Goal: Information Seeking & Learning: Understand process/instructions

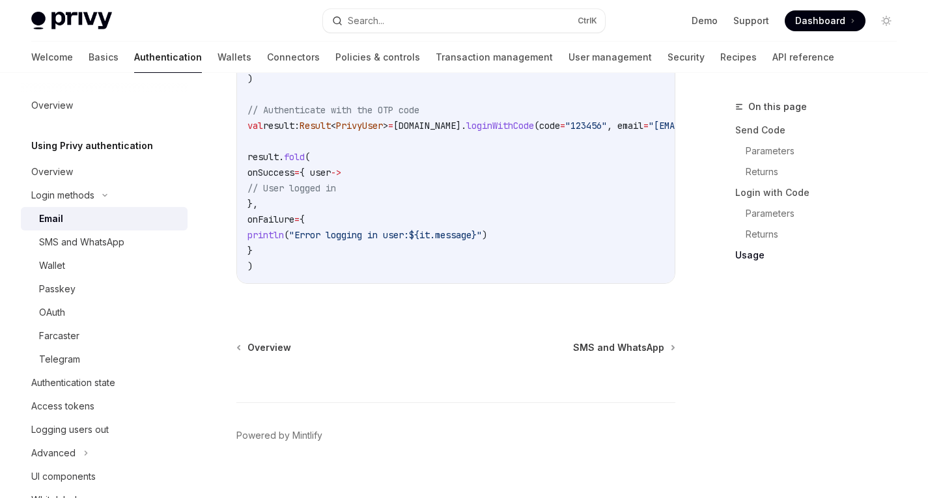
scroll to position [1281, 0]
click at [63, 272] on div "Wallet" at bounding box center [52, 266] width 26 height 16
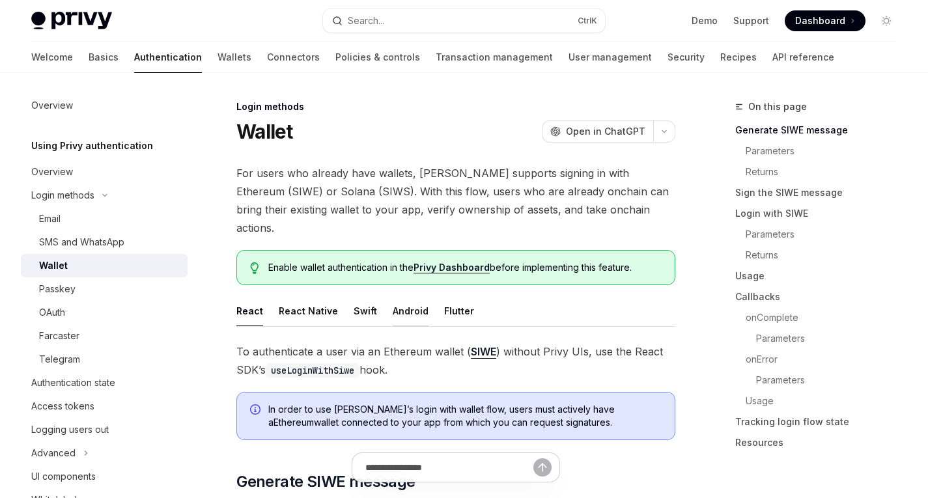
click at [396, 301] on button "Android" at bounding box center [411, 311] width 36 height 31
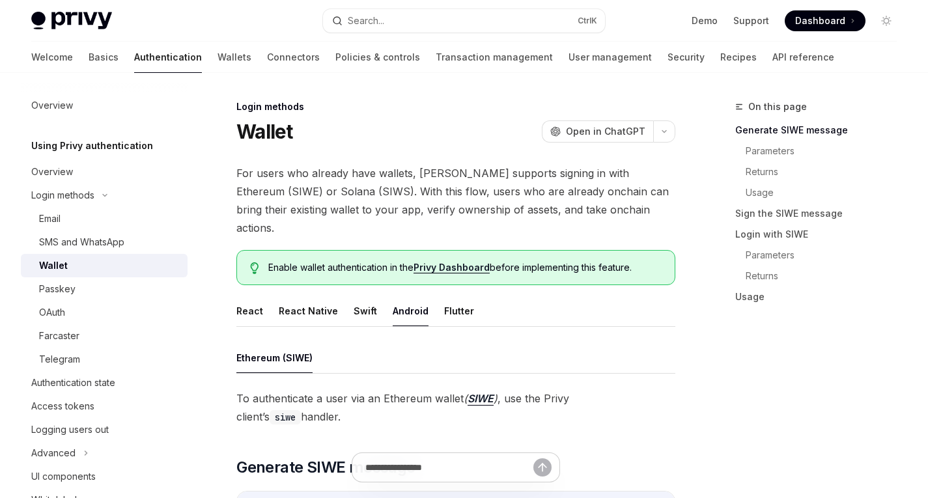
click at [279, 182] on span "For users who already have wallets, [PERSON_NAME] supports signing in with Ethe…" at bounding box center [455, 200] width 439 height 73
click at [305, 170] on span "For users who already have wallets, [PERSON_NAME] supports signing in with Ethe…" at bounding box center [455, 200] width 439 height 73
click at [358, 177] on span "For users who already have wallets, [PERSON_NAME] supports signing in with Ethe…" at bounding box center [455, 200] width 439 height 73
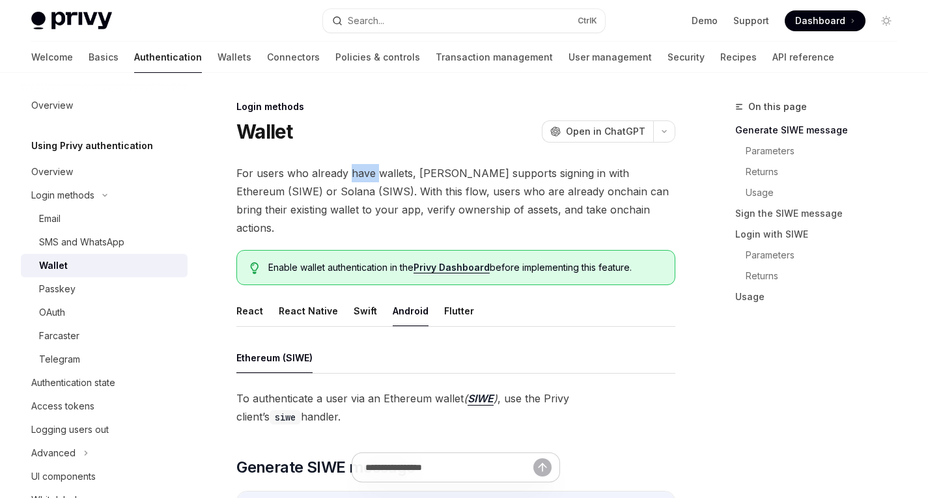
click at [358, 177] on span "For users who already have wallets, [PERSON_NAME] supports signing in with Ethe…" at bounding box center [455, 200] width 439 height 73
click at [399, 174] on span "For users who already have wallets, [PERSON_NAME] supports signing in with Ethe…" at bounding box center [455, 200] width 439 height 73
click at [452, 176] on span "For users who already have wallets, [PERSON_NAME] supports signing in with Ethe…" at bounding box center [455, 200] width 439 height 73
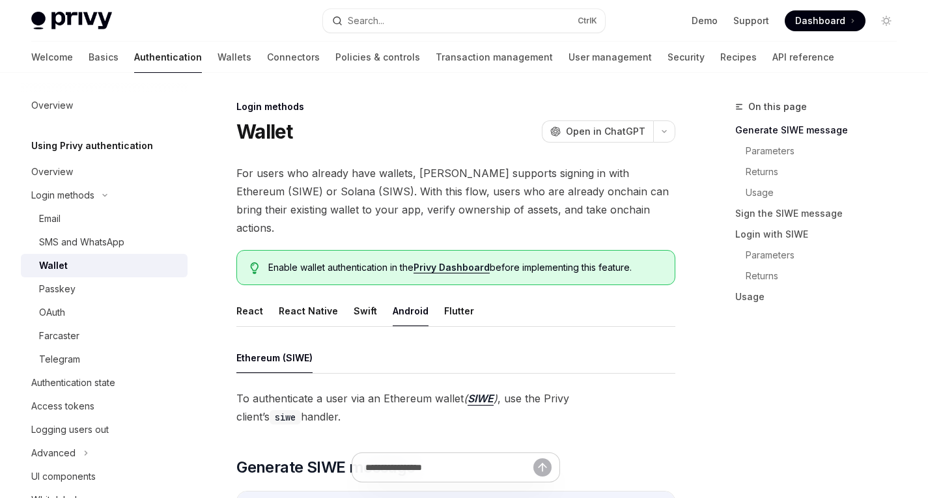
click at [496, 165] on span "For users who already have wallets, [PERSON_NAME] supports signing in with Ethe…" at bounding box center [455, 200] width 439 height 73
click at [502, 170] on span "For users who already have wallets, [PERSON_NAME] supports signing in with Ethe…" at bounding box center [455, 200] width 439 height 73
click at [533, 171] on span "For users who already have wallets, [PERSON_NAME] supports signing in with Ethe…" at bounding box center [455, 200] width 439 height 73
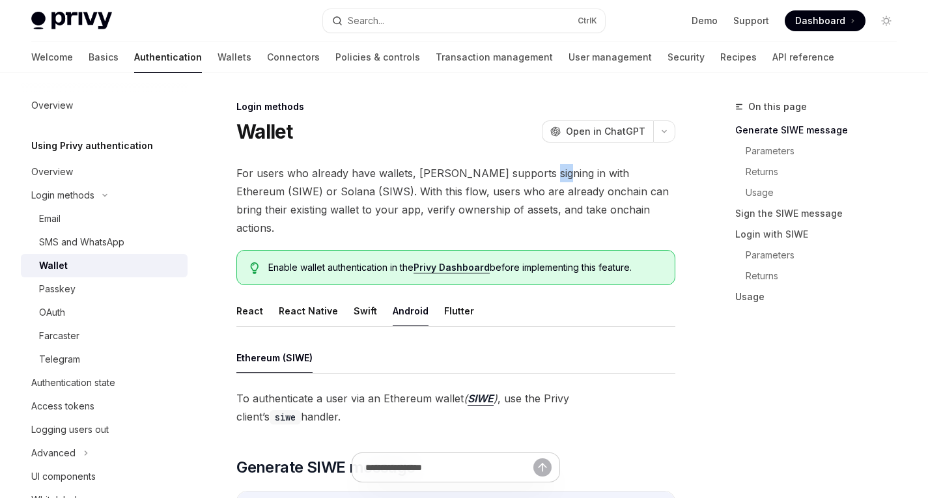
click at [533, 171] on span "For users who already have wallets, [PERSON_NAME] supports signing in with Ethe…" at bounding box center [455, 200] width 439 height 73
click at [572, 174] on span "For users who already have wallets, [PERSON_NAME] supports signing in with Ethe…" at bounding box center [455, 200] width 439 height 73
click at [608, 182] on span "For users who already have wallets, [PERSON_NAME] supports signing in with Ethe…" at bounding box center [455, 200] width 439 height 73
drag, startPoint x: 238, startPoint y: 174, endPoint x: 365, endPoint y: 167, distance: 127.9
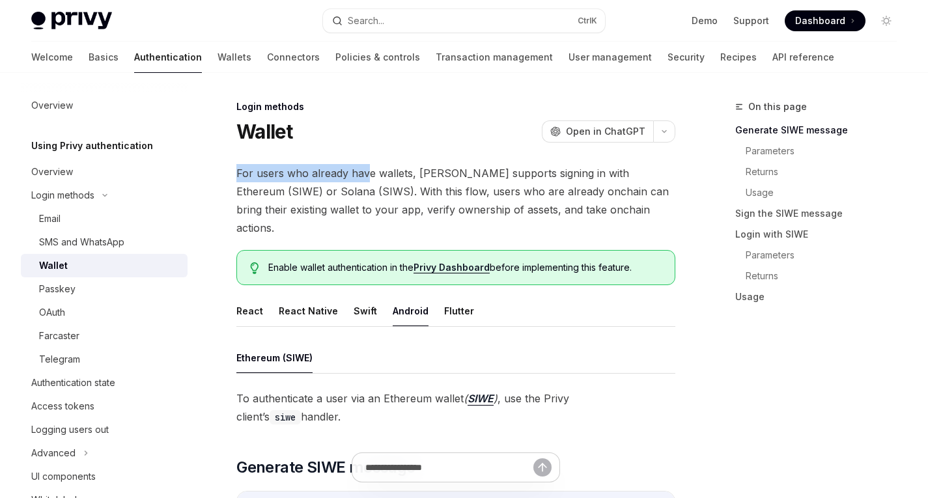
click at [365, 167] on span "For users who already have wallets, [PERSON_NAME] supports signing in with Ethe…" at bounding box center [455, 200] width 439 height 73
click at [403, 172] on span "For users who already have wallets, [PERSON_NAME] supports signing in with Ethe…" at bounding box center [455, 200] width 439 height 73
click at [436, 173] on span "For users who already have wallets, [PERSON_NAME] supports signing in with Ethe…" at bounding box center [455, 200] width 439 height 73
click at [477, 177] on span "For users who already have wallets, [PERSON_NAME] supports signing in with Ethe…" at bounding box center [455, 200] width 439 height 73
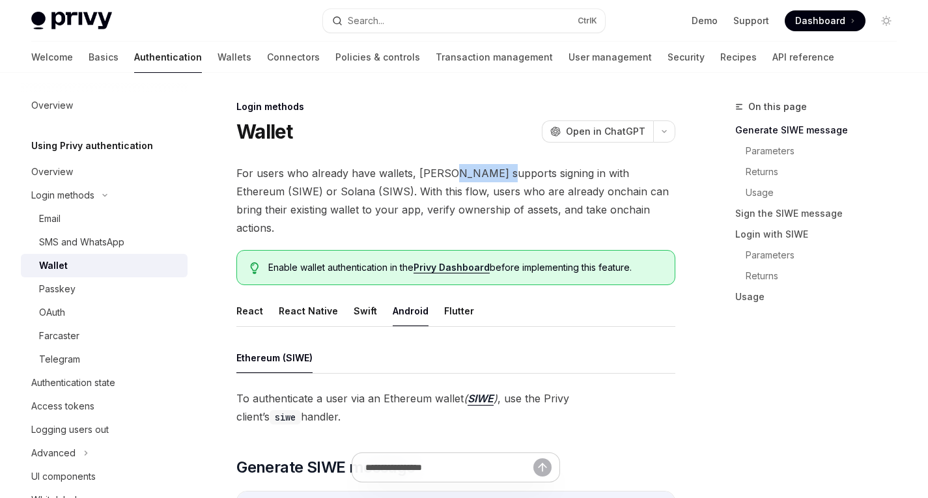
click at [477, 177] on span "For users who already have wallets, [PERSON_NAME] supports signing in with Ethe…" at bounding box center [455, 200] width 439 height 73
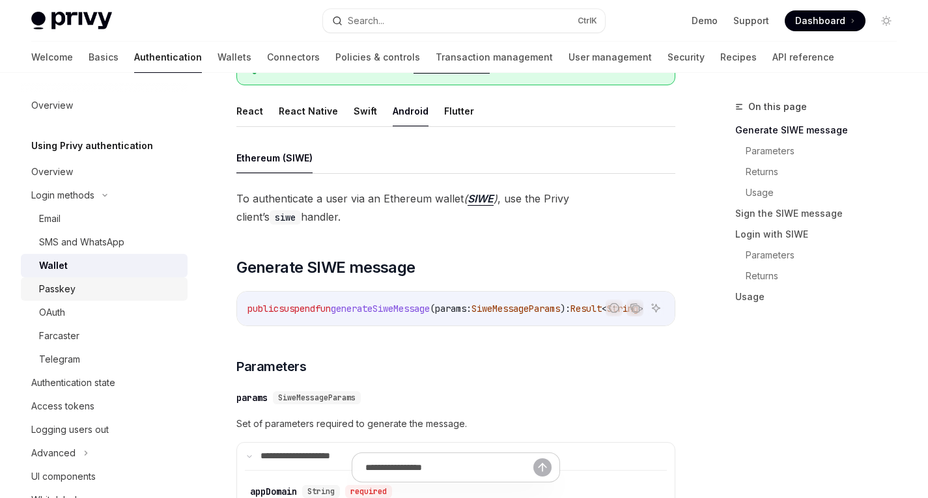
scroll to position [70, 0]
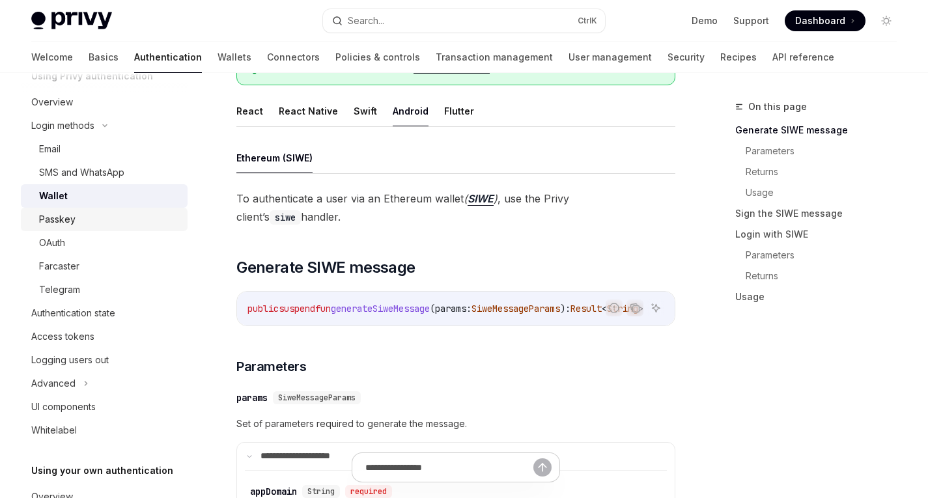
click at [72, 221] on div "Passkey" at bounding box center [57, 220] width 36 height 16
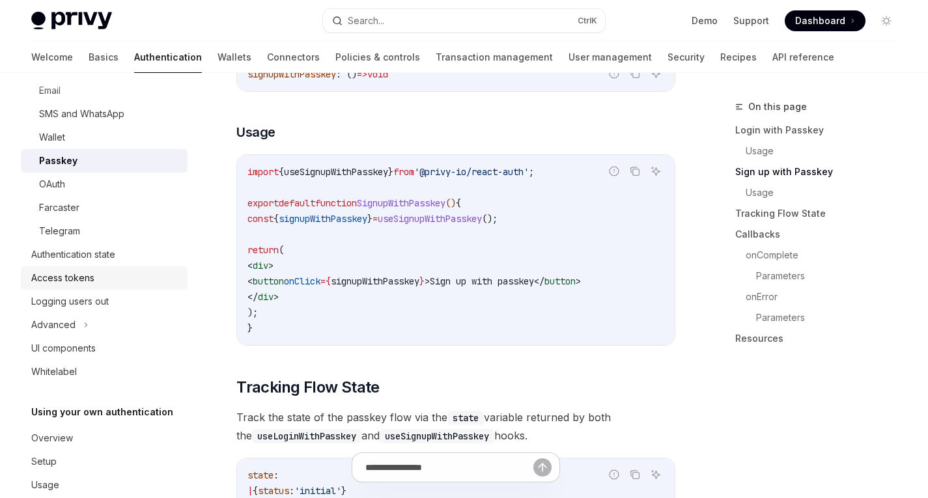
scroll to position [143, 0]
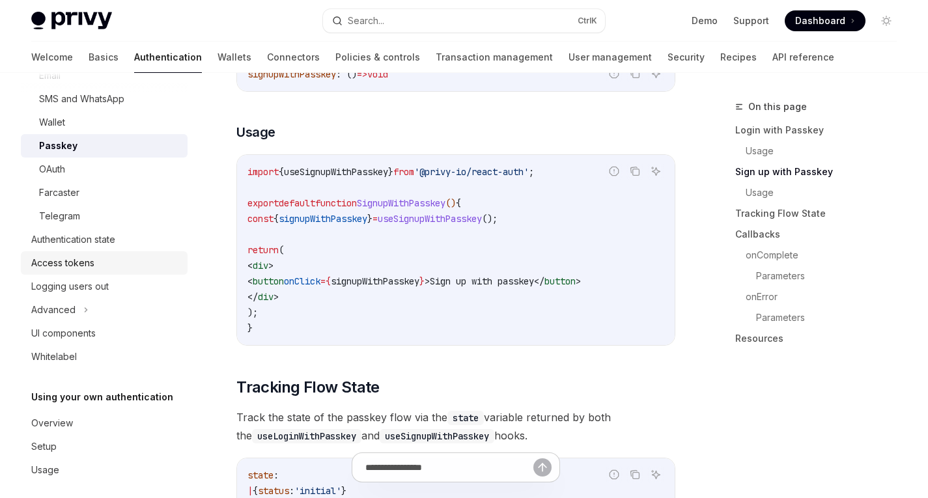
click at [110, 263] on div "Access tokens" at bounding box center [105, 263] width 149 height 16
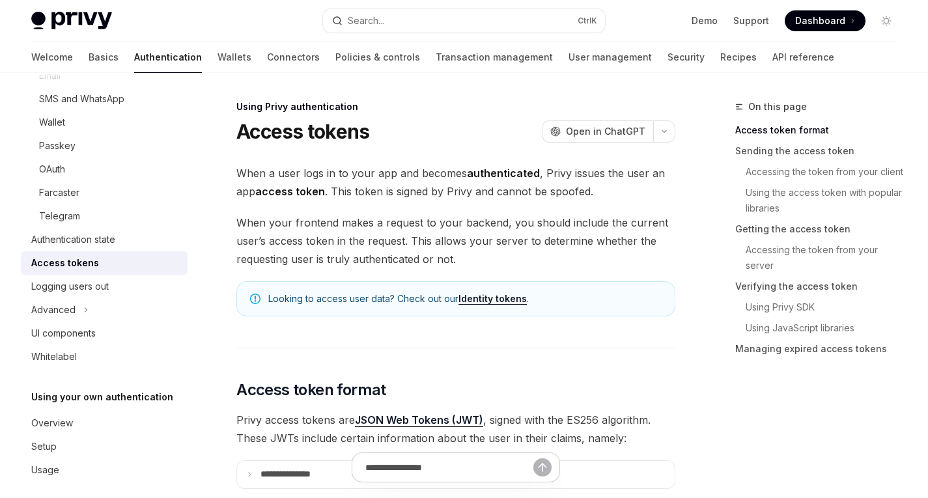
click at [311, 221] on span "When your frontend makes a request to your backend, you should include the curr…" at bounding box center [455, 241] width 439 height 55
click at [369, 216] on span "When your frontend makes a request to your backend, you should include the curr…" at bounding box center [455, 241] width 439 height 55
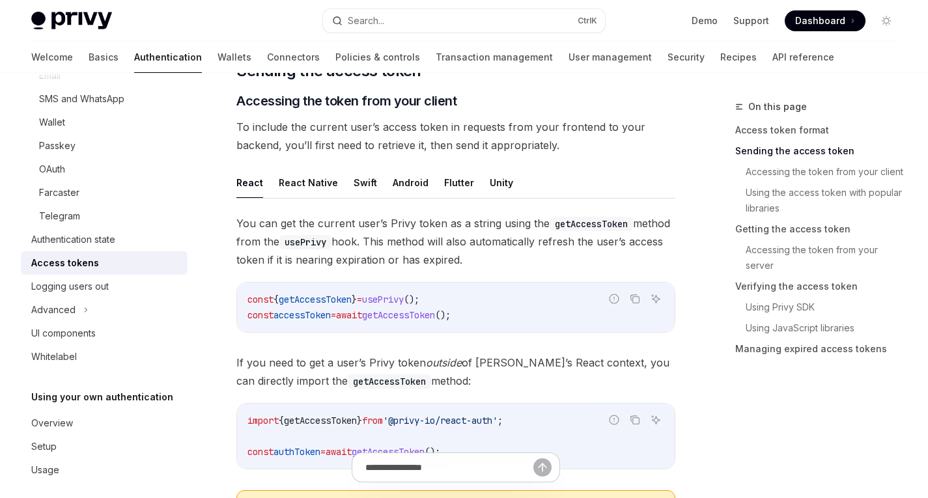
scroll to position [543, 0]
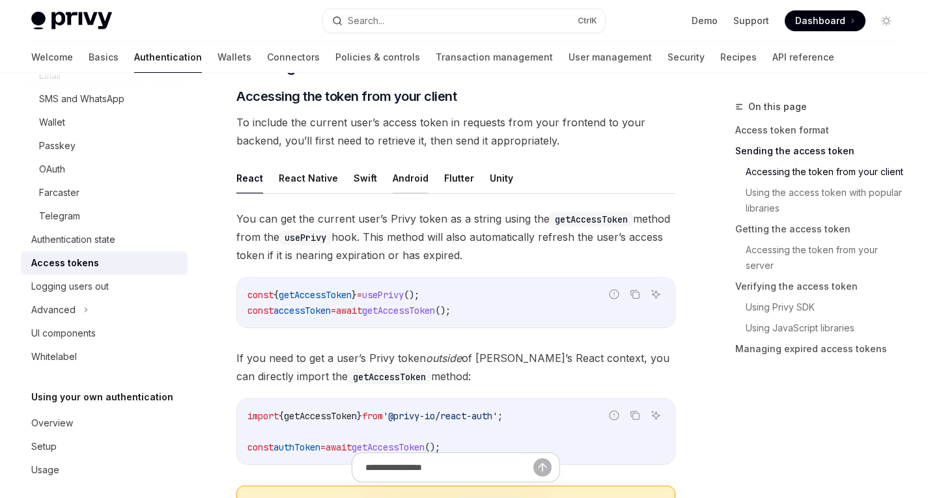
click at [412, 171] on button "Android" at bounding box center [411, 178] width 36 height 31
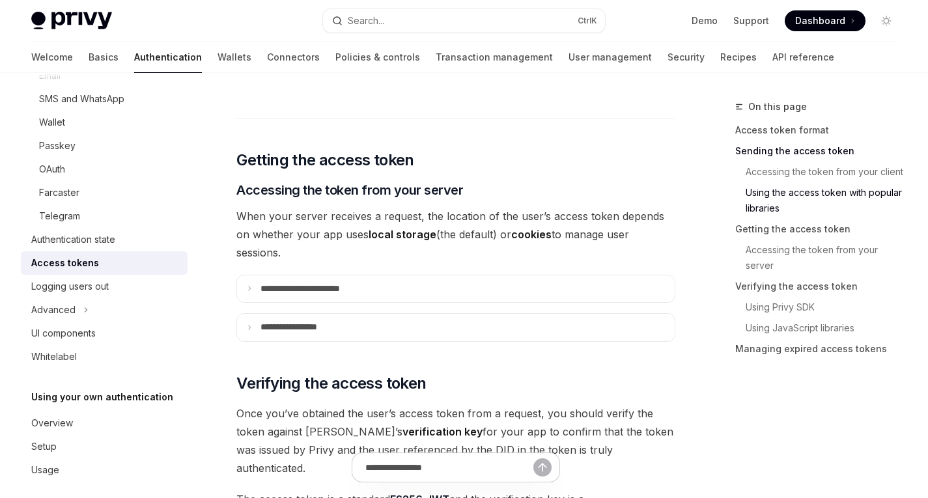
scroll to position [1621, 0]
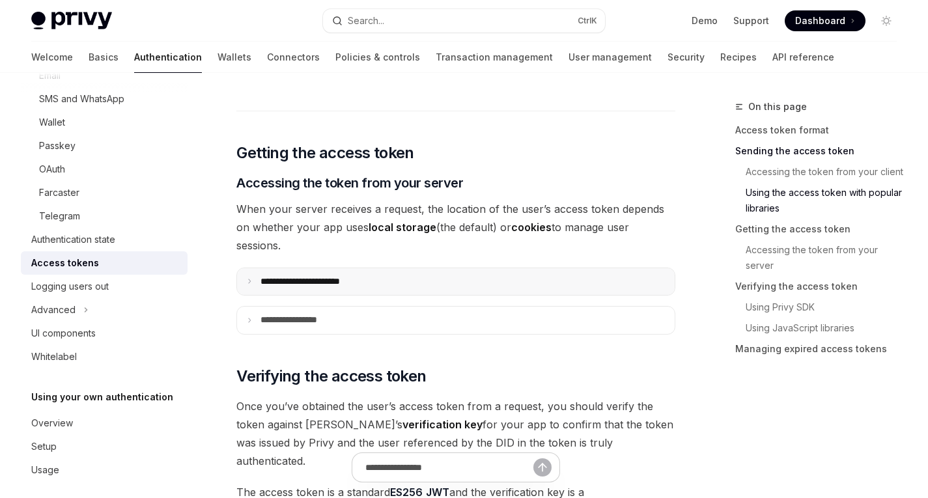
click at [344, 276] on p "**********" at bounding box center [315, 282] width 109 height 12
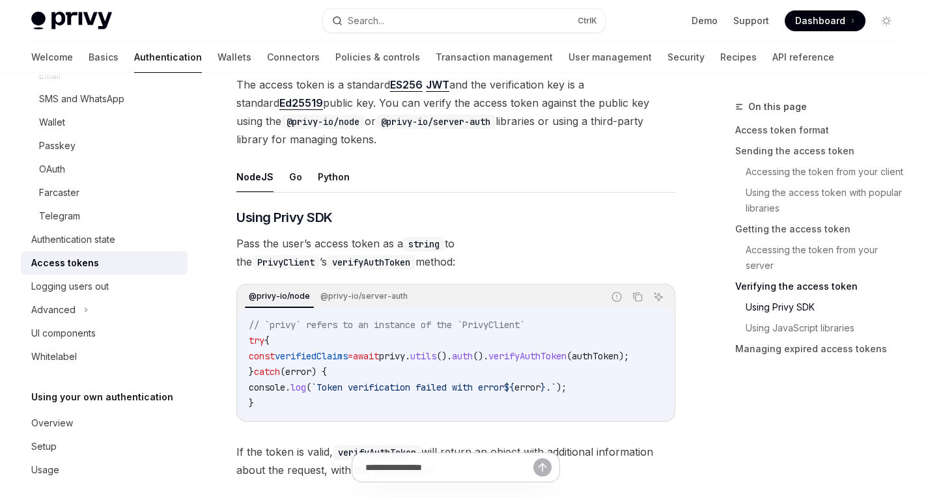
scroll to position [2325, 0]
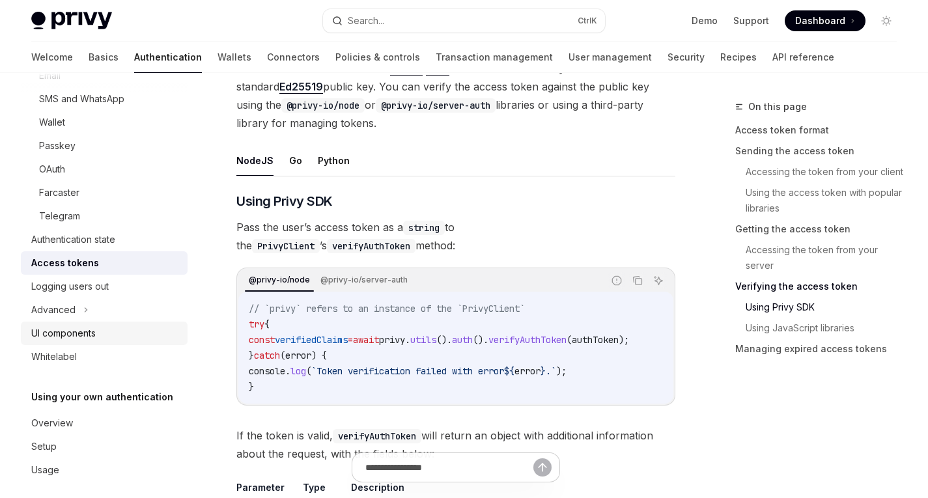
click at [87, 332] on div "UI components" at bounding box center [63, 334] width 64 height 16
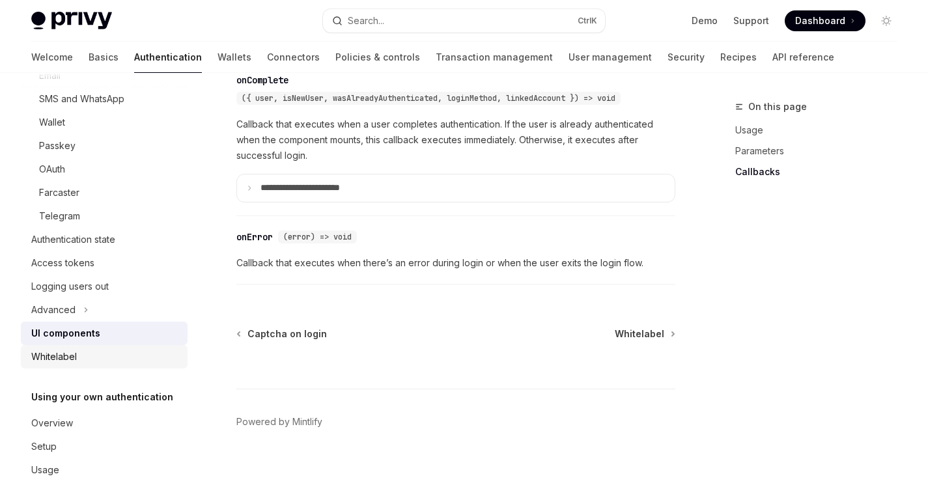
scroll to position [153, 0]
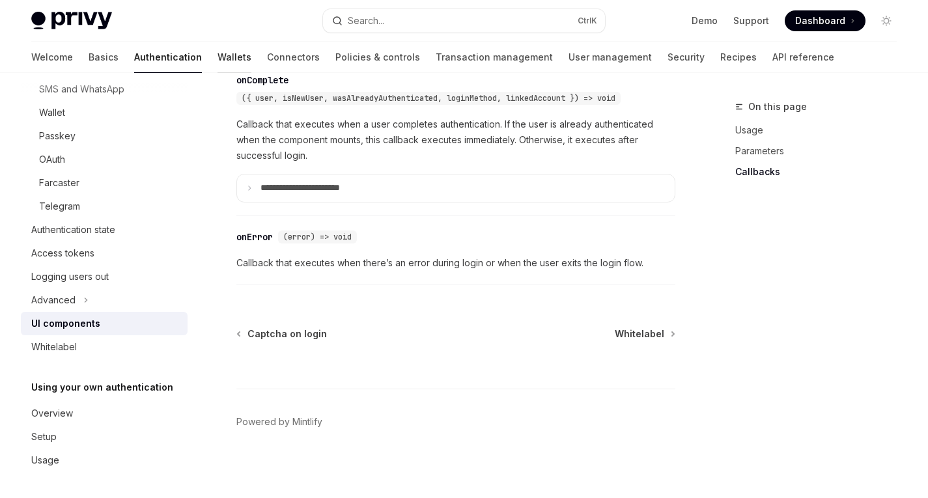
click at [218, 57] on link "Wallets" at bounding box center [235, 57] width 34 height 31
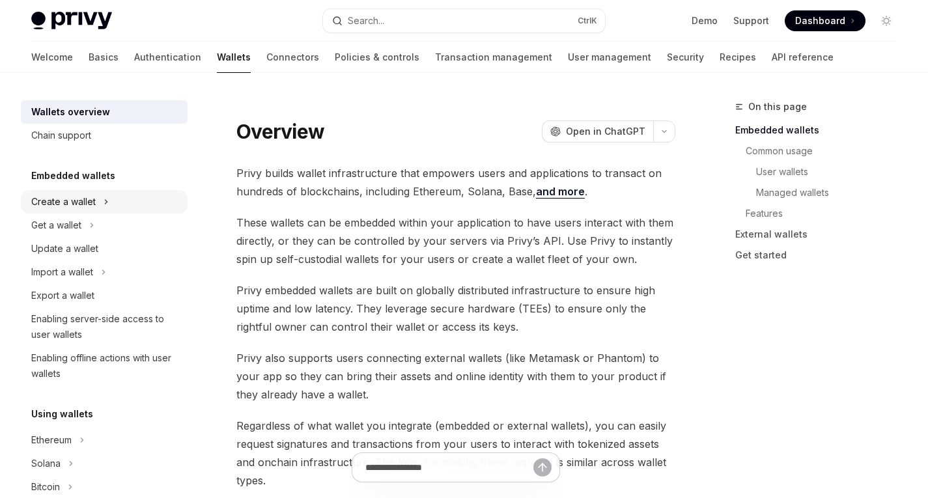
click at [85, 199] on div "Create a wallet" at bounding box center [63, 202] width 64 height 16
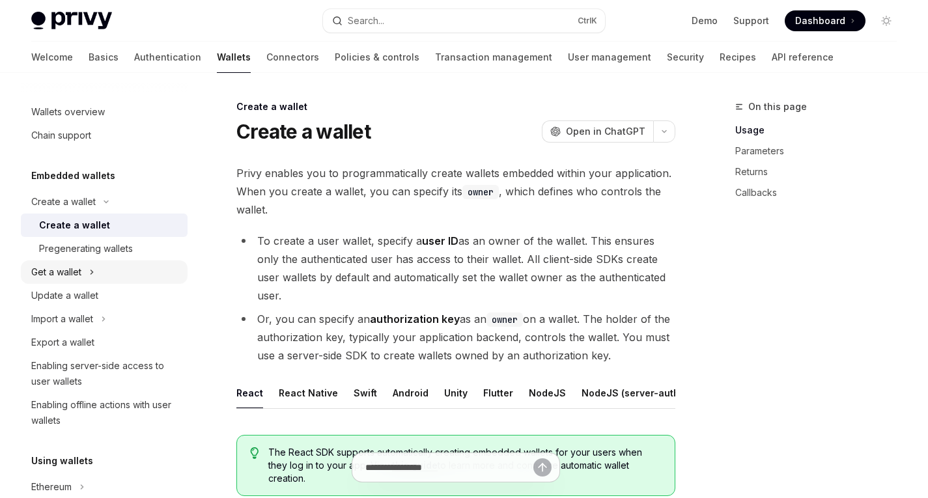
click at [49, 274] on div "Get a wallet" at bounding box center [56, 272] width 50 height 16
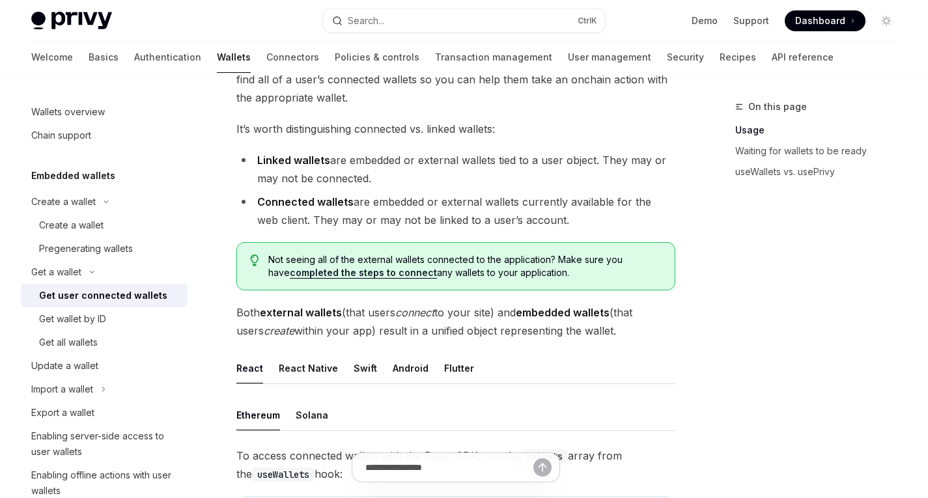
scroll to position [119, 0]
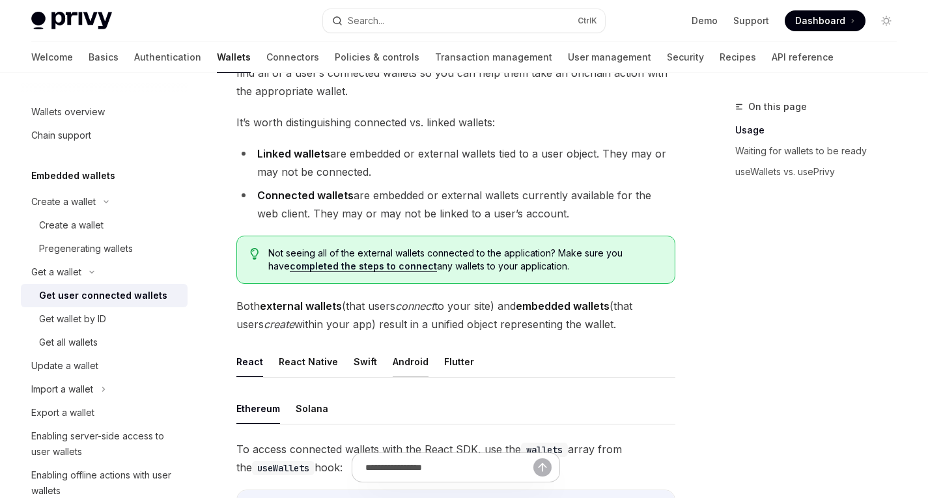
click at [397, 361] on button "Android" at bounding box center [411, 362] width 36 height 31
type textarea "*"
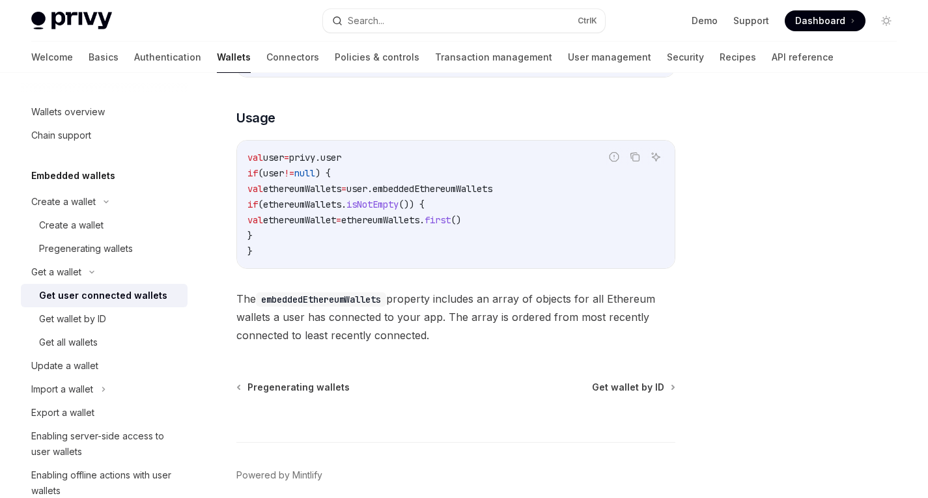
scroll to position [579, 0]
